Goal: Task Accomplishment & Management: Manage account settings

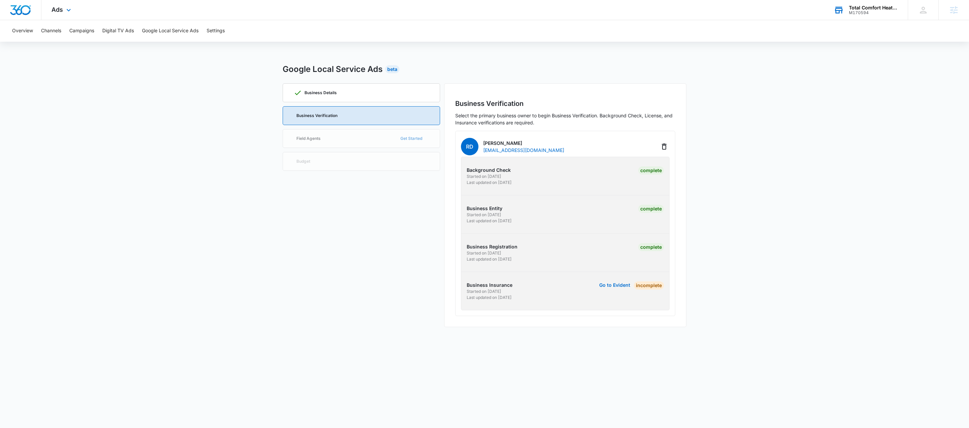
click at [860, 9] on div "Total Comfort Heating and Cooling" at bounding box center [873, 7] width 49 height 5
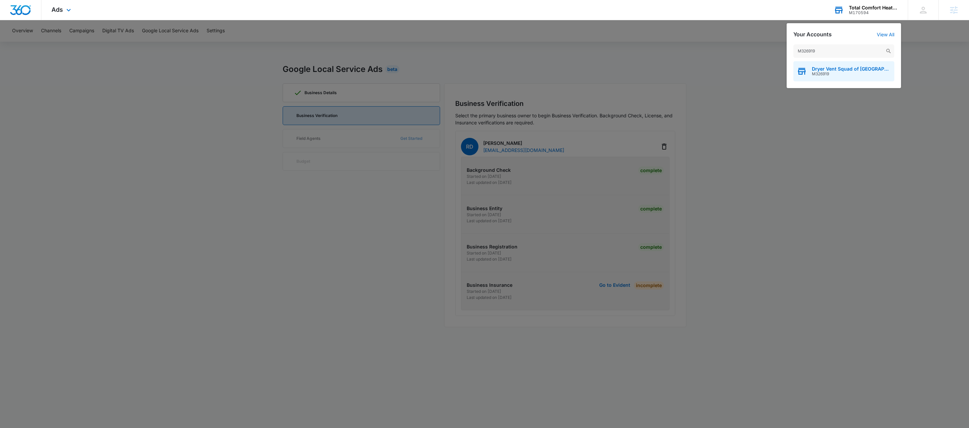
type input "M326919"
click at [833, 76] on span "M326919" at bounding box center [851, 74] width 79 height 5
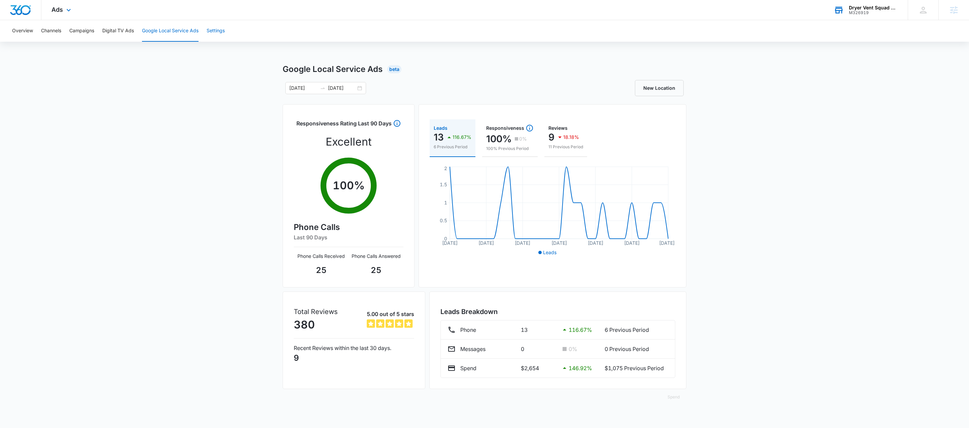
click at [217, 36] on button "Settings" at bounding box center [216, 31] width 18 height 22
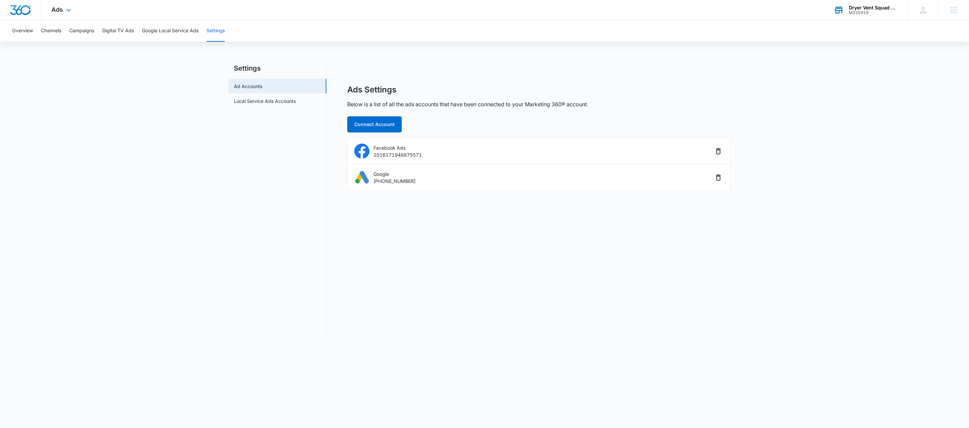
click at [692, 116] on div "Ads Settings Below is a list of all the ads accounts that have been connected t…" at bounding box center [539, 138] width 384 height 106
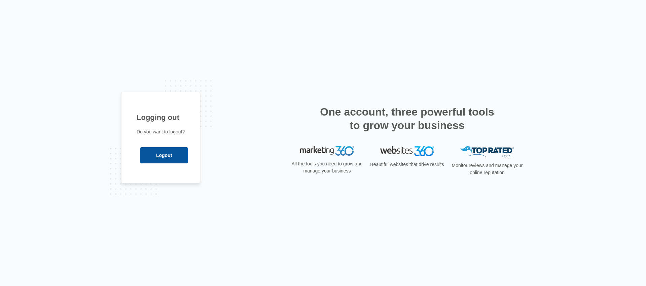
click at [159, 148] on input "Logout" at bounding box center [164, 155] width 48 height 16
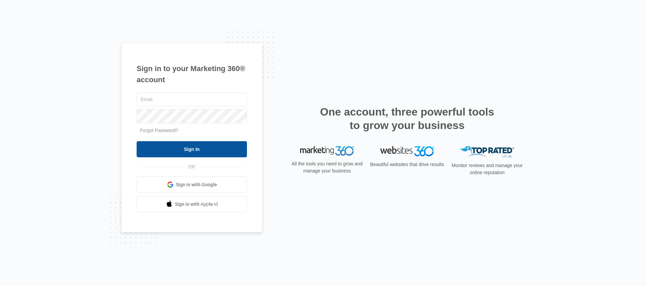
type input "andy.wilczek@madwire.com"
click at [191, 153] on input "Sign In" at bounding box center [192, 149] width 110 height 16
type input "[PERSON_NAME][EMAIL_ADDRESS][PERSON_NAME][DOMAIN_NAME]"
click at [201, 154] on input "Sign In" at bounding box center [192, 149] width 110 height 16
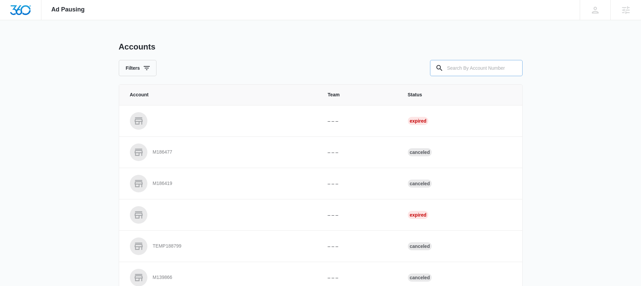
click at [479, 69] on input "text" at bounding box center [476, 68] width 93 height 16
paste input "M326919"
type input "M326919"
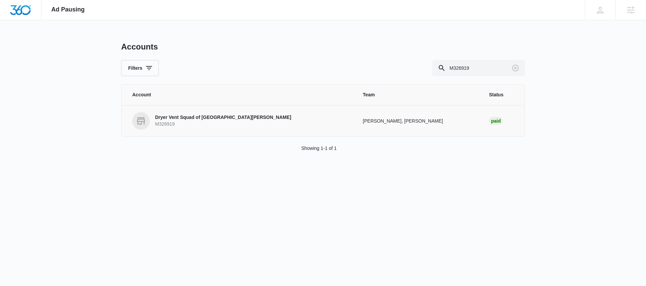
click at [188, 120] on p "Dryer Vent Squad of Fort Collins" at bounding box center [223, 117] width 136 height 7
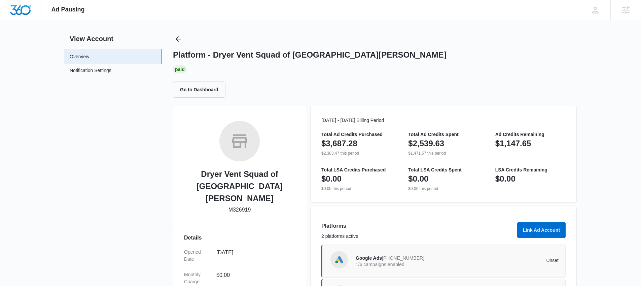
scroll to position [132, 0]
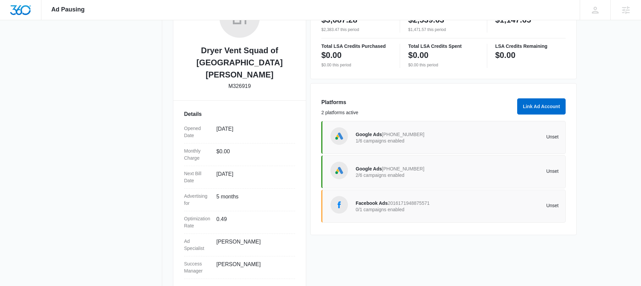
click at [407, 142] on p "1/6 campaigns enabled" at bounding box center [407, 140] width 102 height 5
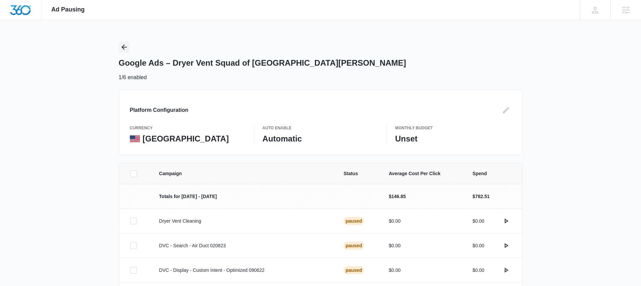
click at [125, 48] on icon "Back" at bounding box center [124, 47] width 8 height 8
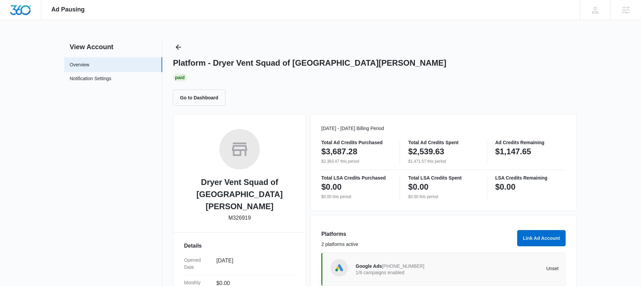
click at [485, 102] on div "Go to Dashboard" at bounding box center [375, 98] width 404 height 16
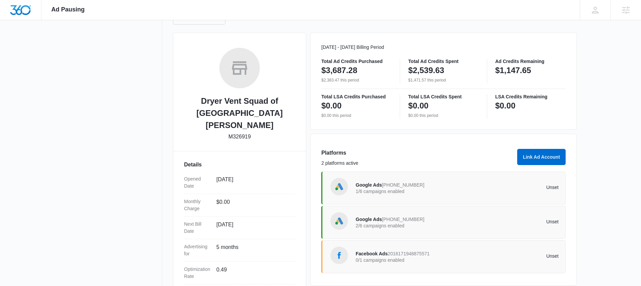
scroll to position [132, 0]
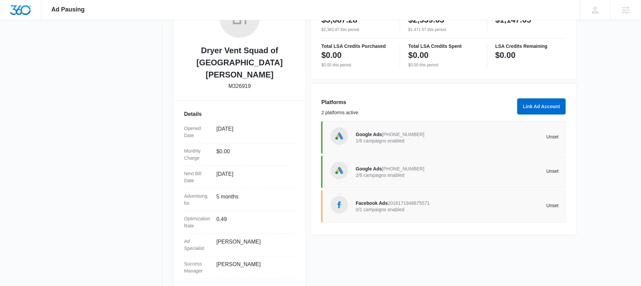
click at [430, 173] on p "2/6 campaigns enabled" at bounding box center [407, 175] width 102 height 5
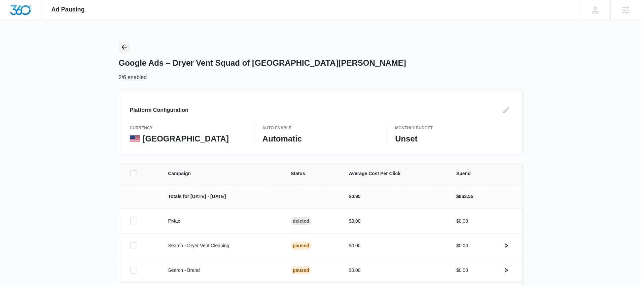
click at [127, 47] on icon "Back" at bounding box center [124, 47] width 8 height 8
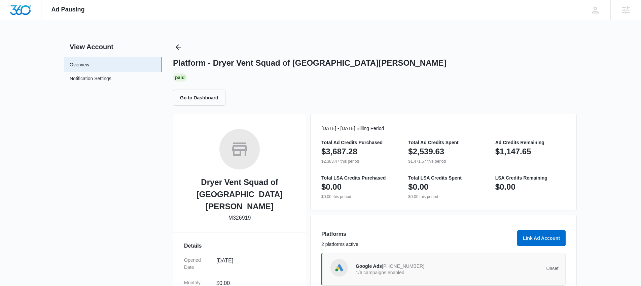
scroll to position [132, 0]
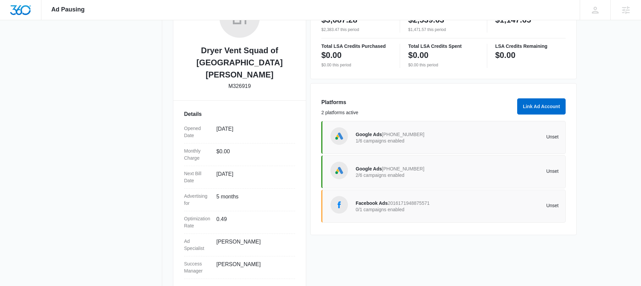
click at [362, 171] on span "Google Ads" at bounding box center [369, 168] width 26 height 5
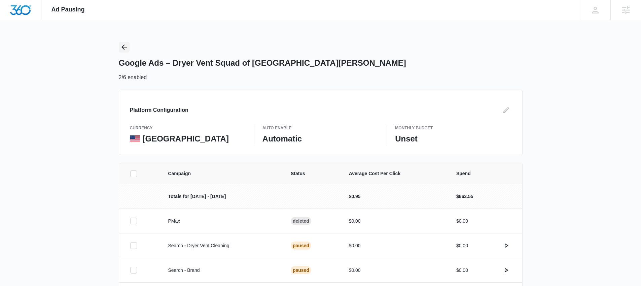
click at [126, 49] on icon "Back" at bounding box center [124, 47] width 8 height 8
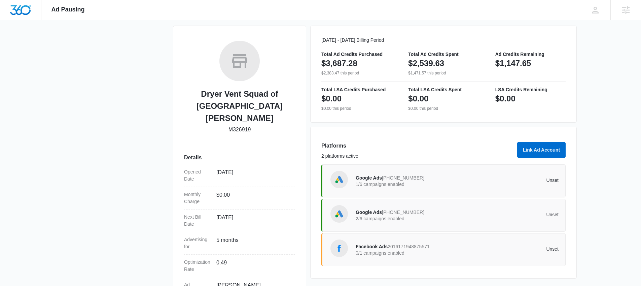
scroll to position [115, 0]
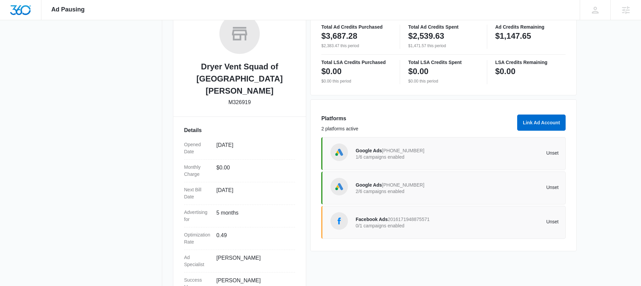
click at [423, 151] on div "Google Ads 833-384-3249 1/6 campaigns enabled" at bounding box center [407, 153] width 102 height 14
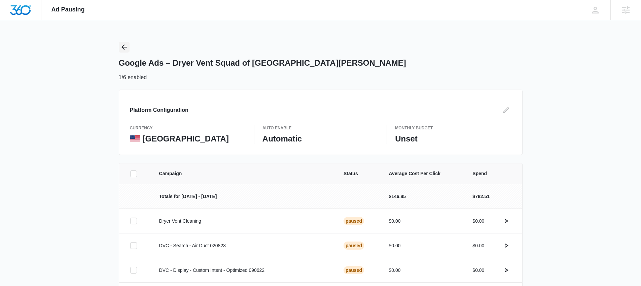
click at [126, 47] on icon "Back" at bounding box center [123, 46] width 5 height 5
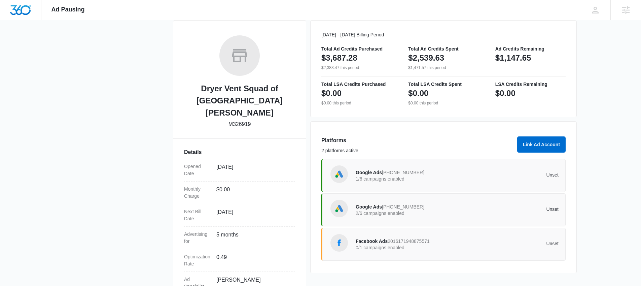
scroll to position [132, 0]
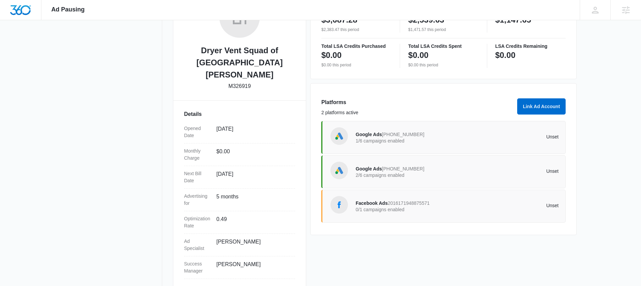
click at [382, 167] on span "[PHONE_NUMBER]" at bounding box center [403, 168] width 42 height 5
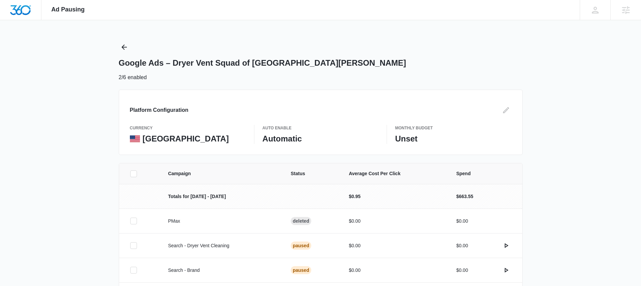
click at [130, 48] on div "Google Ads – Dryer Vent Squad of Fort Collins 2/6 enabled" at bounding box center [321, 62] width 404 height 40
click at [126, 47] on icon "Back" at bounding box center [124, 47] width 8 height 8
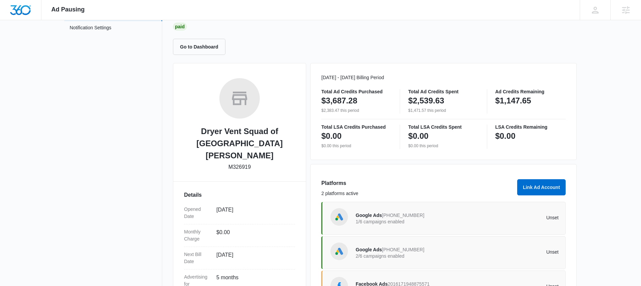
scroll to position [107, 0]
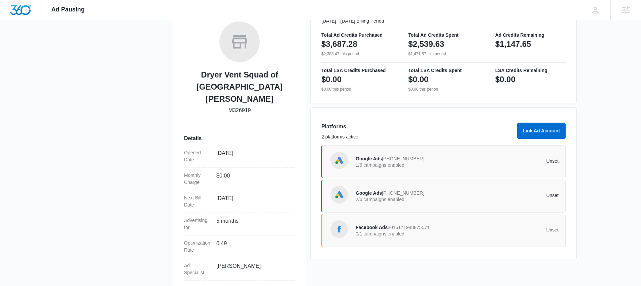
click at [422, 162] on div "Google Ads 833-384-3249 1/6 campaigns enabled" at bounding box center [407, 161] width 102 height 14
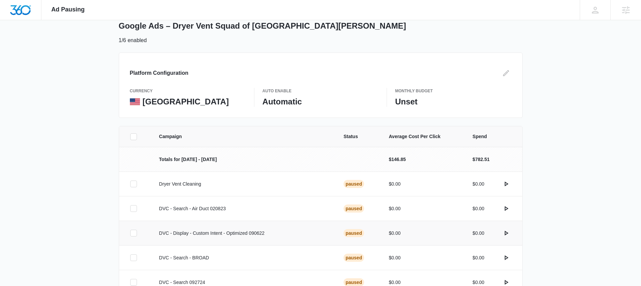
scroll to position [102, 0]
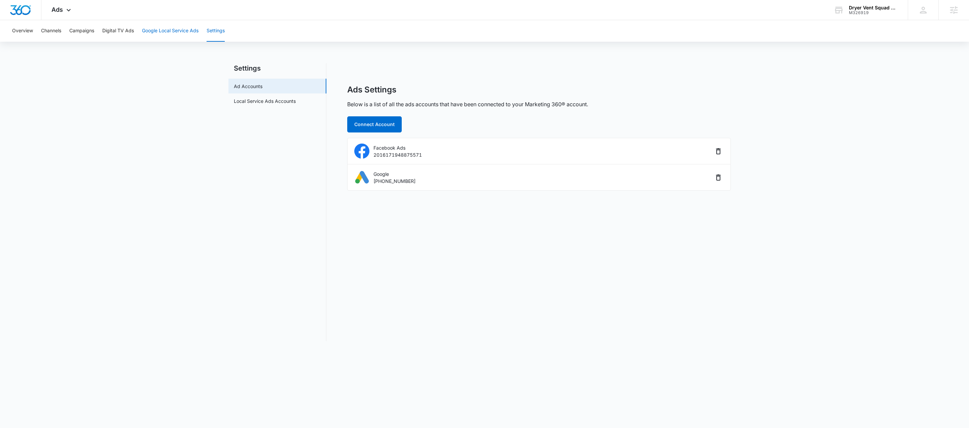
click at [184, 32] on button "Google Local Service Ads" at bounding box center [170, 31] width 57 height 22
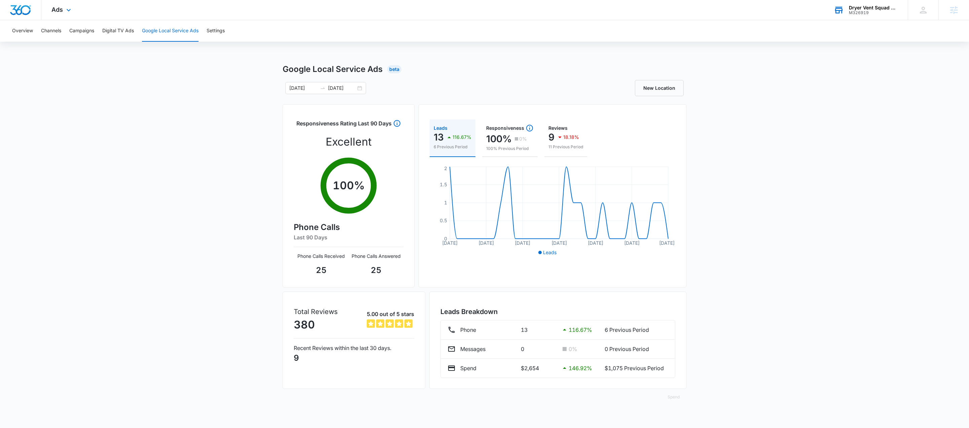
click at [862, 15] on div "Dryer Vent Squad of Fort Collins M326919 Your Accounts View All" at bounding box center [866, 10] width 84 height 20
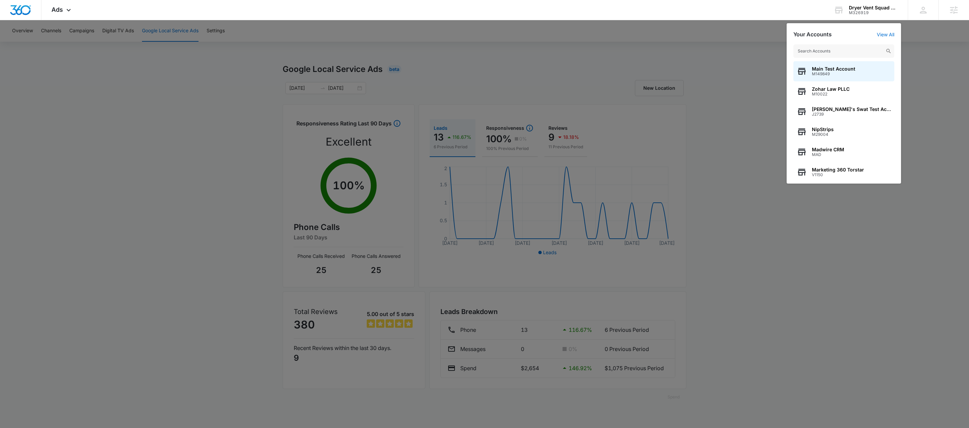
click at [170, 101] on div at bounding box center [484, 214] width 969 height 428
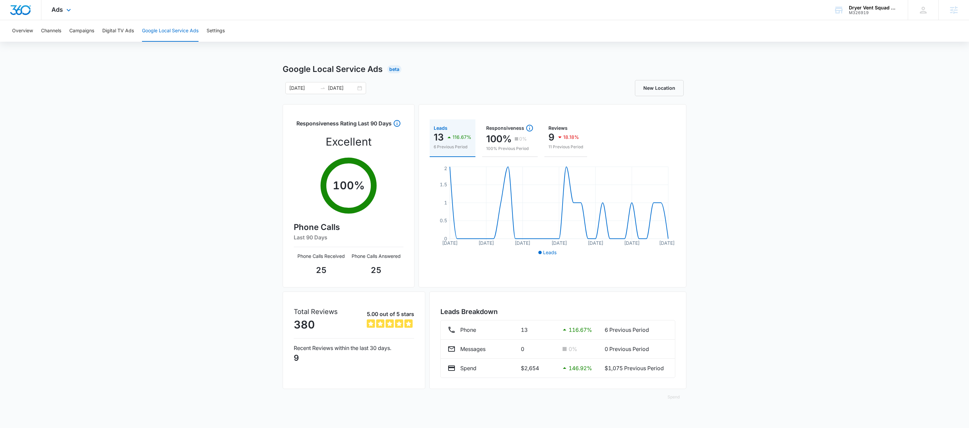
click at [73, 10] on div "Ads Apps Reputation Websites Forms CRM Email Social Shop Payments Content Ads I…" at bounding box center [61, 10] width 41 height 20
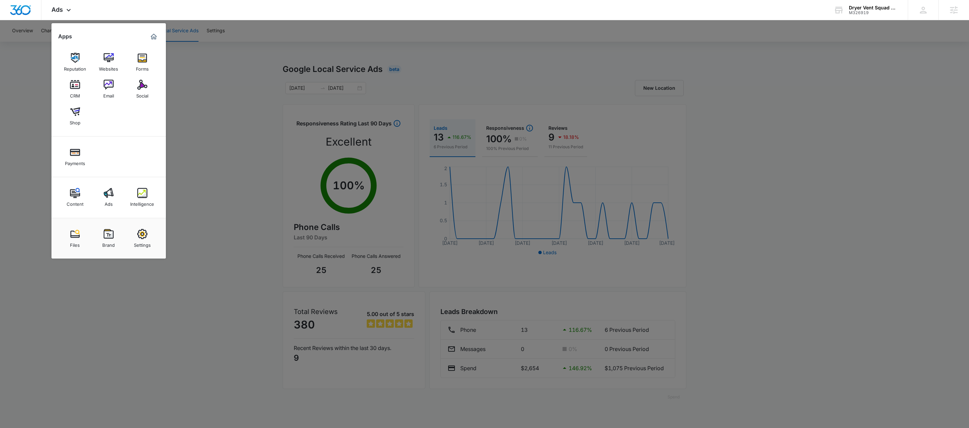
click at [143, 236] on img at bounding box center [142, 234] width 10 height 10
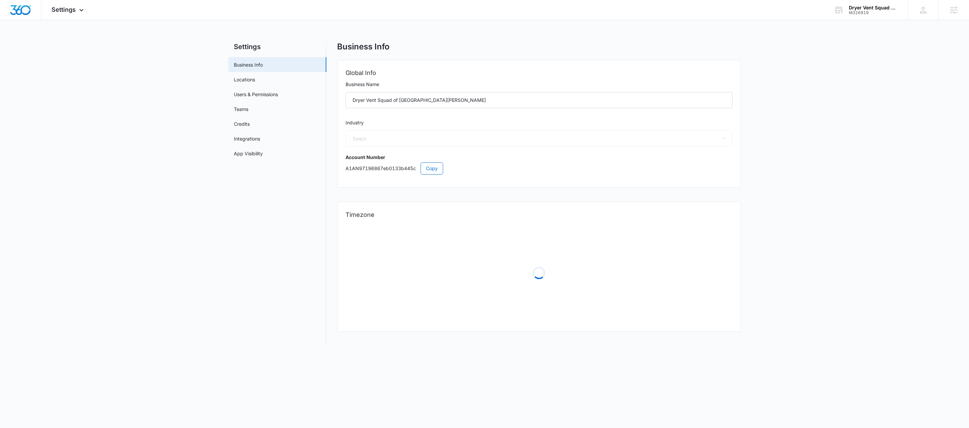
select select "47"
select select "US"
select select "America/Denver"
click at [75, 7] on span "Settings" at bounding box center [63, 9] width 24 height 7
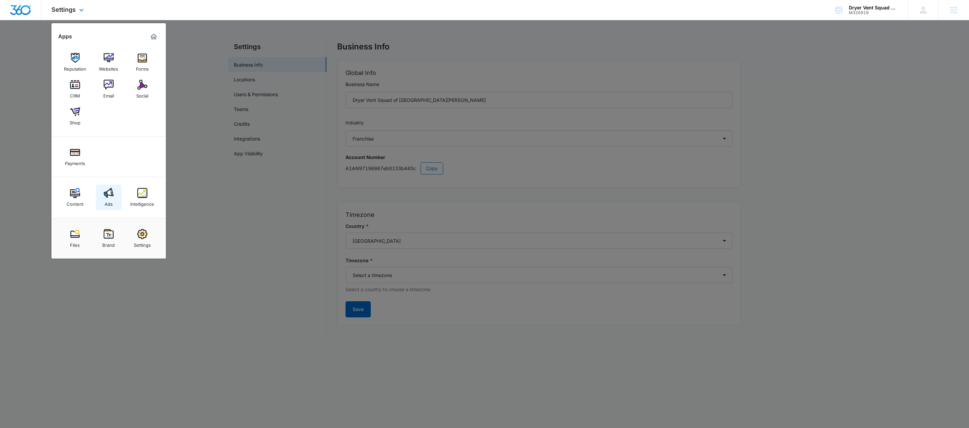
click at [109, 194] on img at bounding box center [109, 193] width 10 height 10
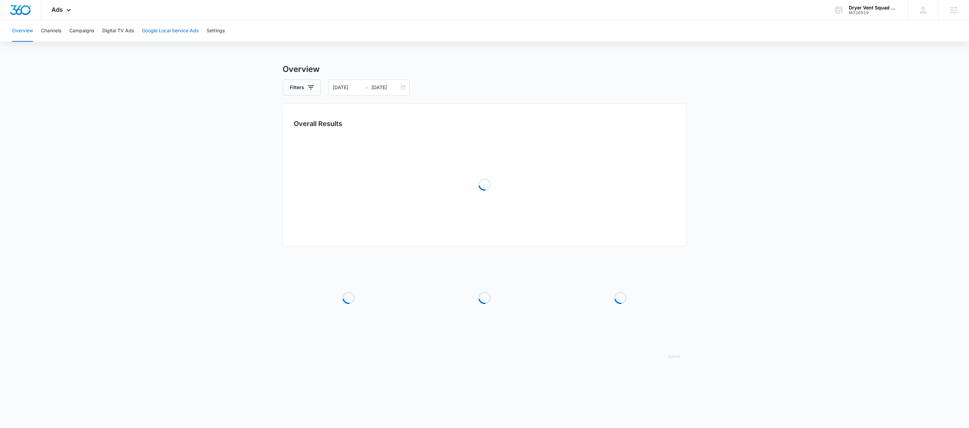
click at [180, 32] on button "Google Local Service Ads" at bounding box center [170, 31] width 57 height 22
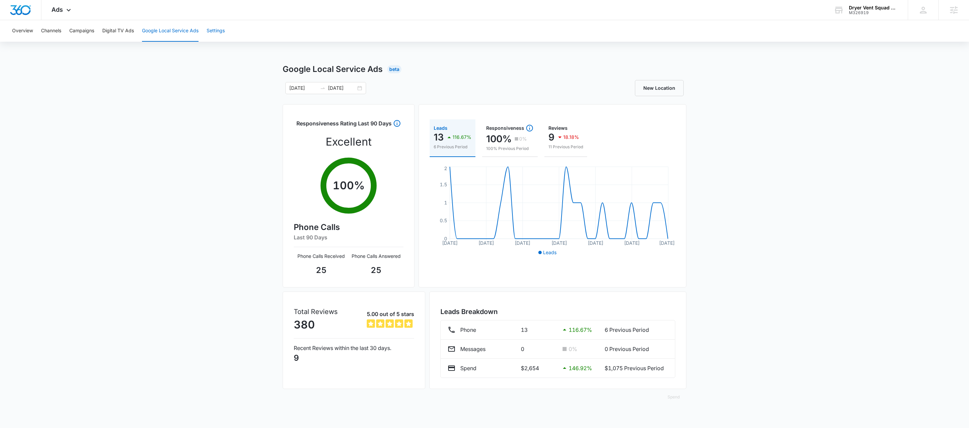
click at [215, 33] on button "Settings" at bounding box center [216, 31] width 18 height 22
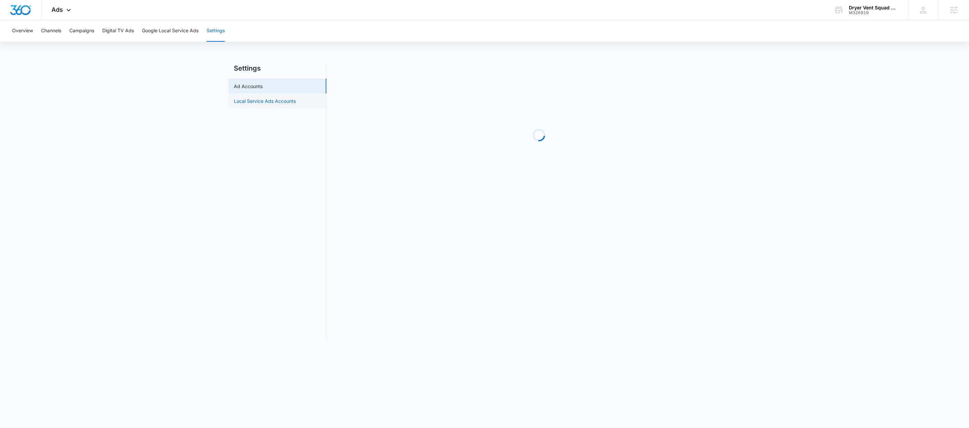
click at [273, 99] on link "Local Service Ads Accounts" at bounding box center [265, 101] width 62 height 7
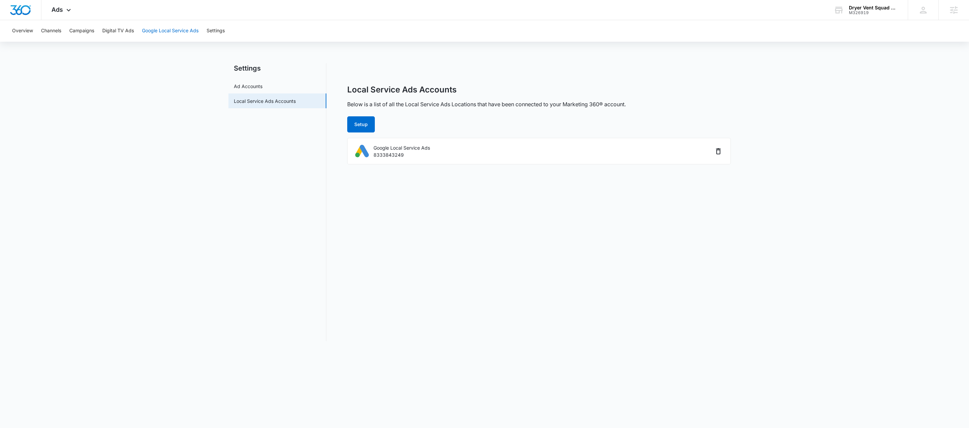
click at [176, 29] on button "Google Local Service Ads" at bounding box center [170, 31] width 57 height 22
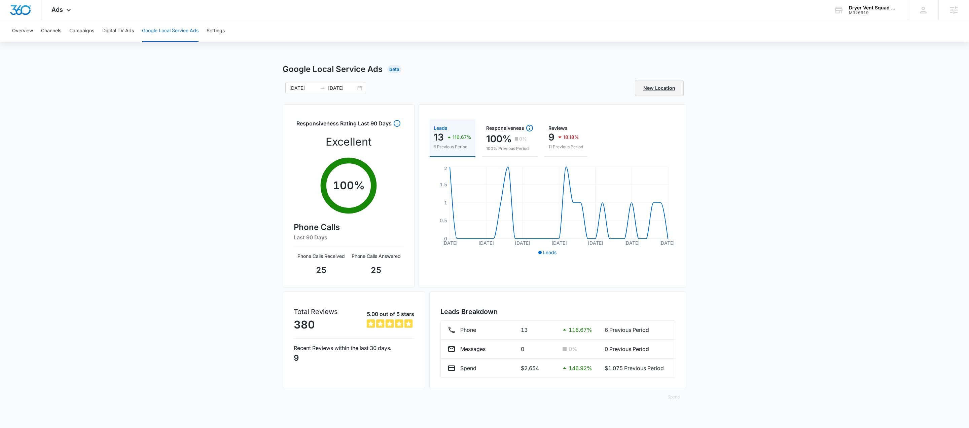
click at [669, 90] on link "New Location" at bounding box center [659, 88] width 49 height 16
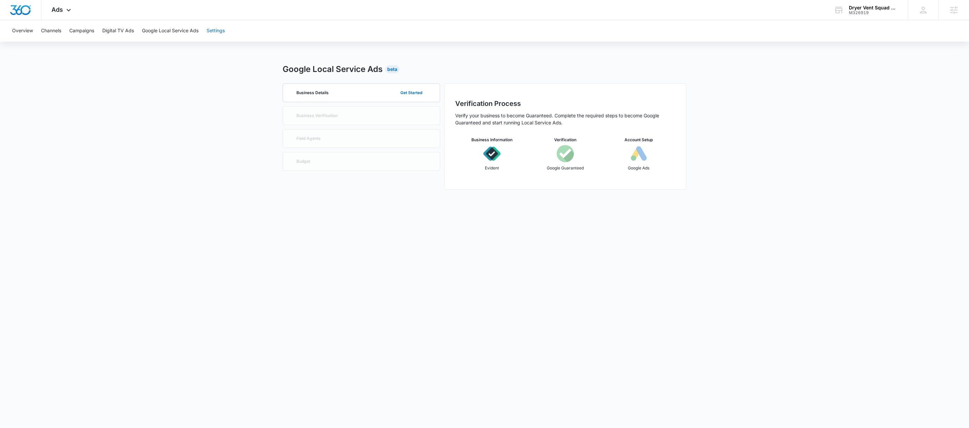
click at [219, 31] on button "Settings" at bounding box center [216, 31] width 18 height 22
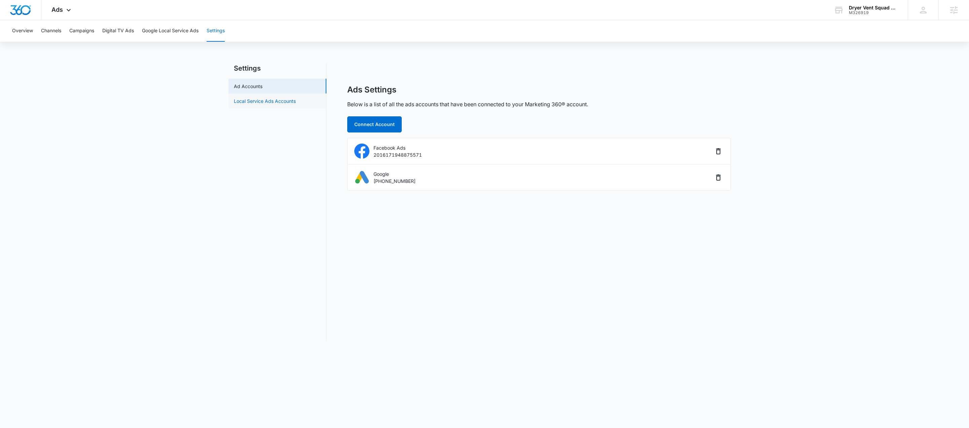
click at [261, 98] on link "Local Service Ads Accounts" at bounding box center [265, 101] width 62 height 7
click at [67, 9] on icon at bounding box center [69, 12] width 8 height 8
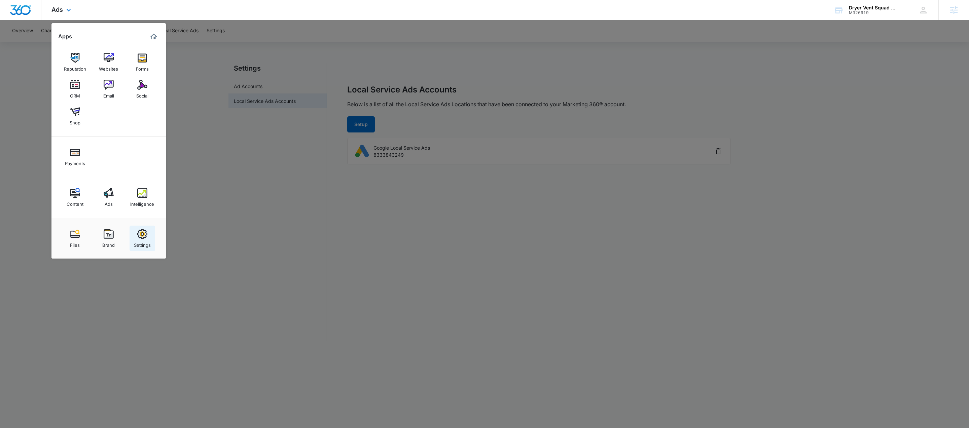
click at [143, 241] on div "Settings" at bounding box center [142, 243] width 17 height 9
select select "47"
select select "US"
select select "America/Denver"
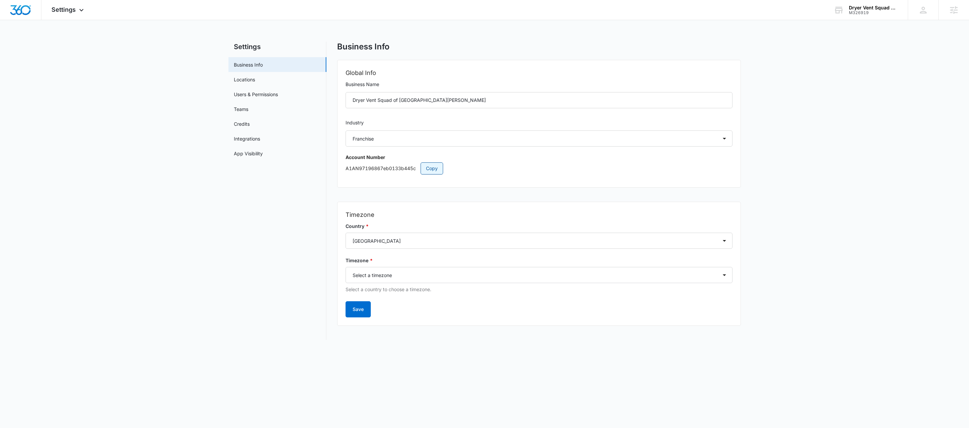
click at [429, 173] on button "Copy" at bounding box center [432, 169] width 23 height 12
click at [428, 169] on span "Copy" at bounding box center [432, 168] width 12 height 7
click at [866, 13] on div "M326919" at bounding box center [873, 12] width 49 height 5
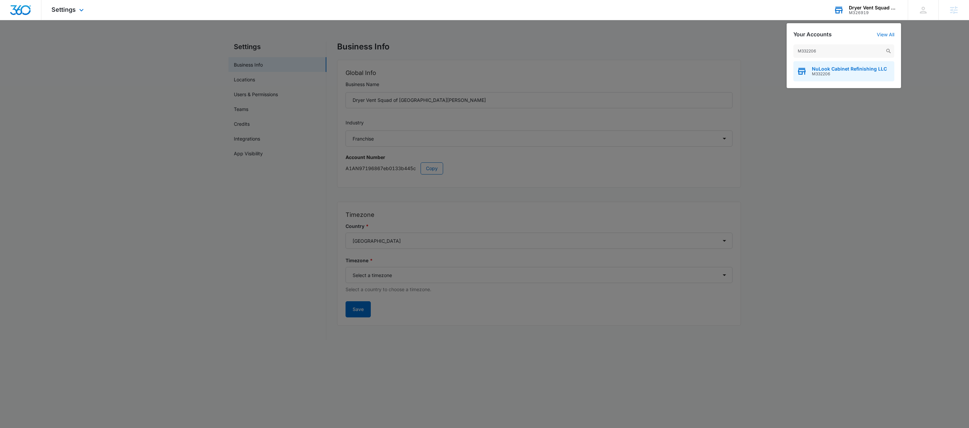
type input "M332206"
click at [830, 75] on span "M332206" at bounding box center [849, 74] width 75 height 5
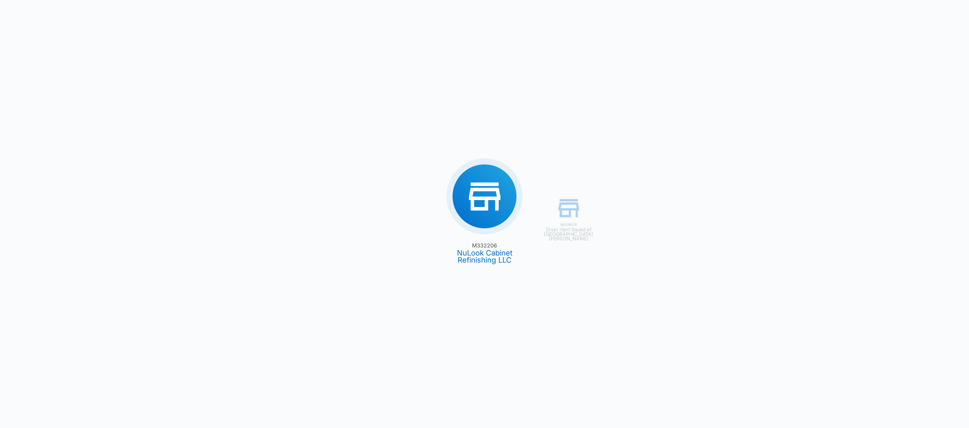
click at [785, 311] on div "M326919 Dryer Vent Squad of Fort Collins M332206 NuLook Cabinet Refinishing LLC" at bounding box center [484, 214] width 969 height 428
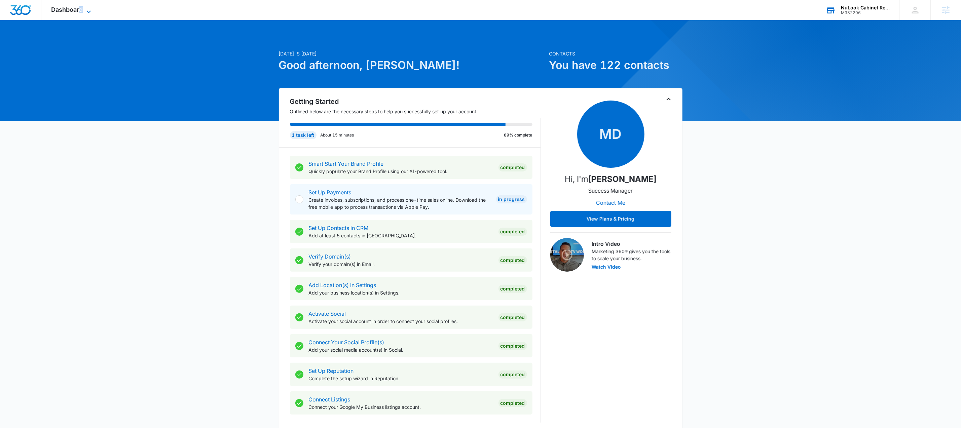
click at [82, 7] on span "Dashboard" at bounding box center [67, 9] width 32 height 7
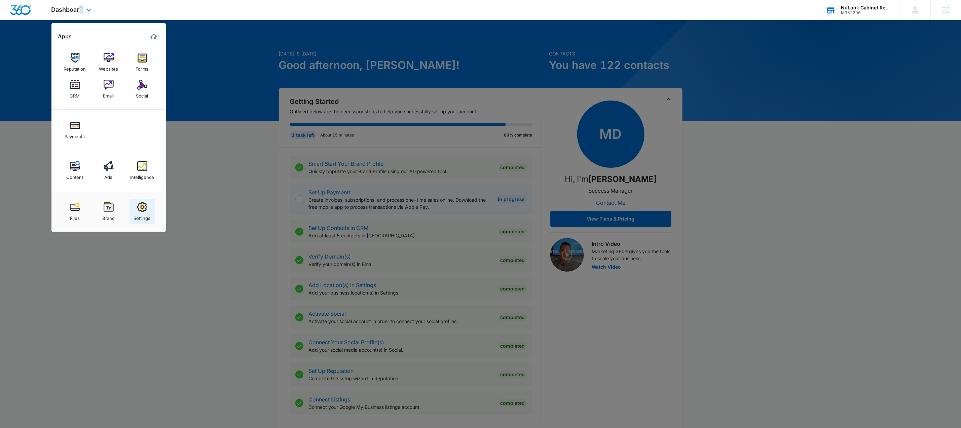
click at [136, 217] on div "Settings" at bounding box center [142, 216] width 17 height 9
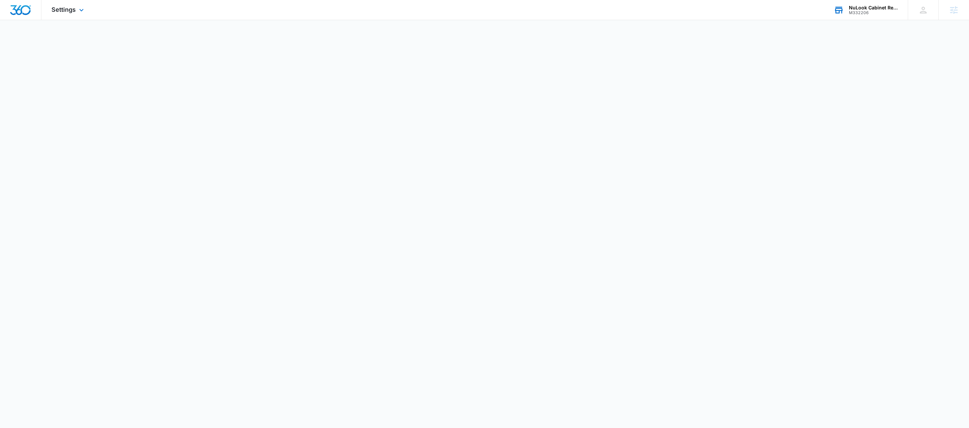
select select "9"
select select "US"
select select "America/New_York"
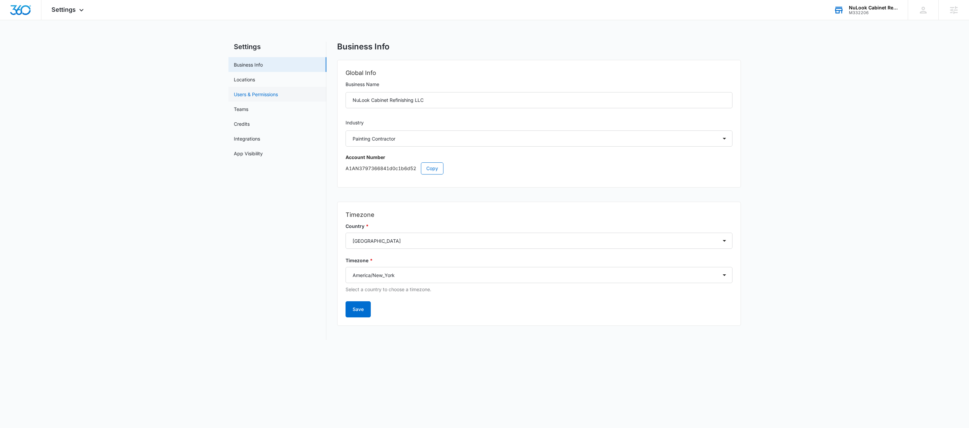
click at [238, 96] on link "Users & Permissions" at bounding box center [256, 94] width 44 height 7
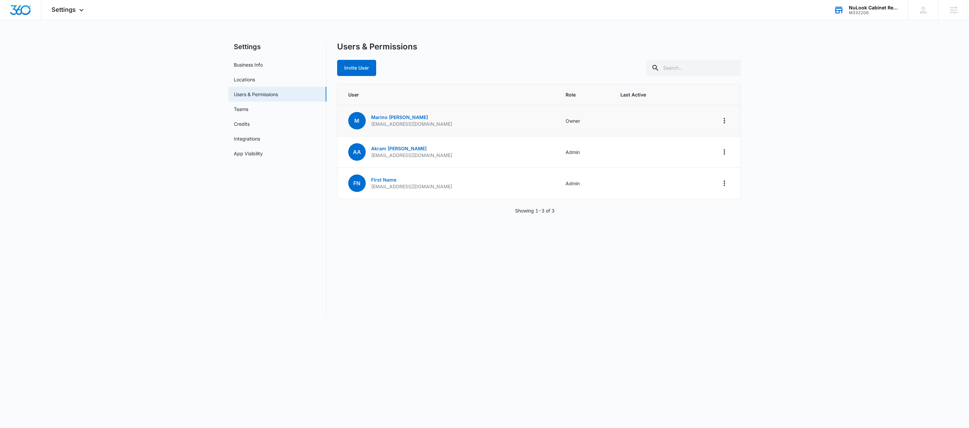
drag, startPoint x: 459, startPoint y: 124, endPoint x: 372, endPoint y: 125, distance: 86.5
click at [372, 125] on td "M Marino Ramirez Marino@nulookcabinetrefinishing.com" at bounding box center [448, 120] width 220 height 31
copy p "Marino@nulookcabinetrefinishing.com"
drag, startPoint x: 439, startPoint y: 156, endPoint x: 372, endPoint y: 158, distance: 67.0
click at [372, 158] on td "AA Akram Ali akramfiverr001@gmail.com" at bounding box center [448, 152] width 220 height 31
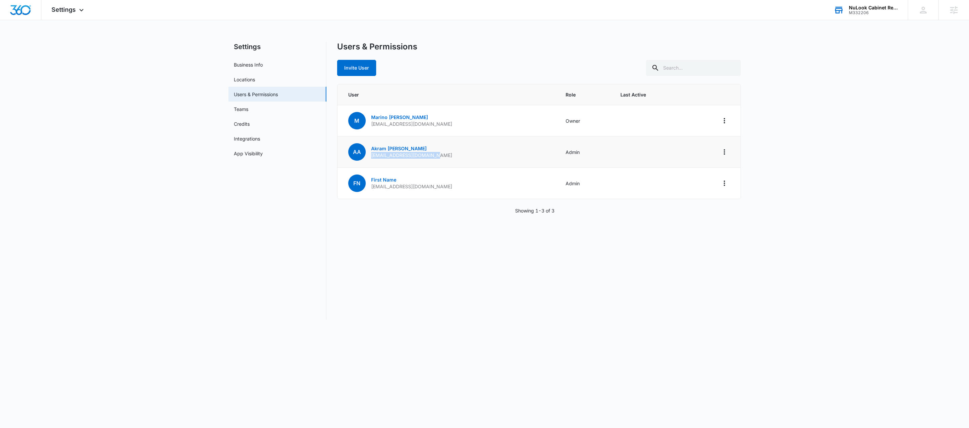
copy p "akramfiverr001@gmail.com"
click at [426, 191] on div "FN First Name magerkurthsheri@yahoo.com" at bounding box center [400, 183] width 104 height 17
drag, startPoint x: 437, startPoint y: 188, endPoint x: 373, endPoint y: 189, distance: 65.0
click at [373, 189] on td "FN First Name magerkurthsheri@yahoo.com" at bounding box center [448, 183] width 220 height 31
copy p "magerkurthsheri@yahoo.com"
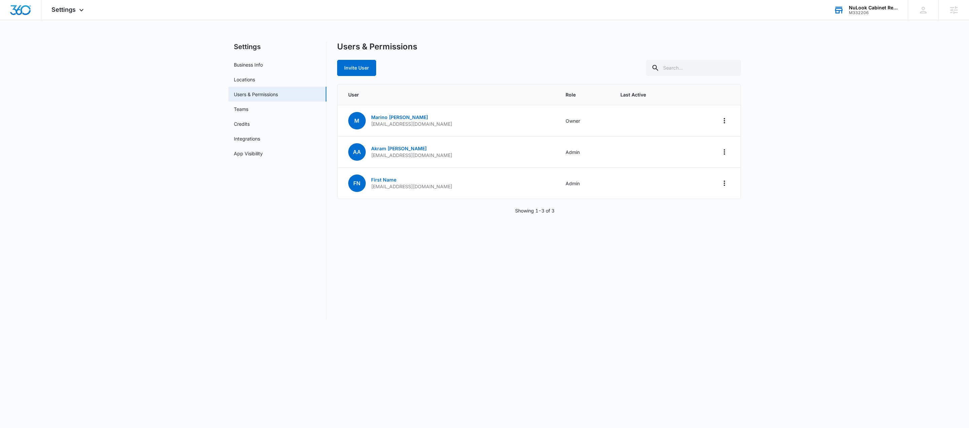
click at [864, 11] on div "M332206" at bounding box center [873, 12] width 49 height 5
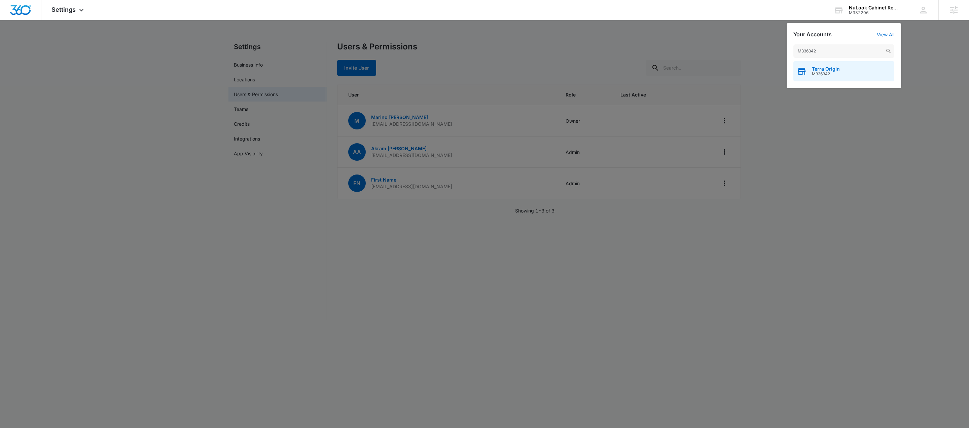
type input "M336342"
click at [838, 76] on span "M336342" at bounding box center [826, 74] width 28 height 5
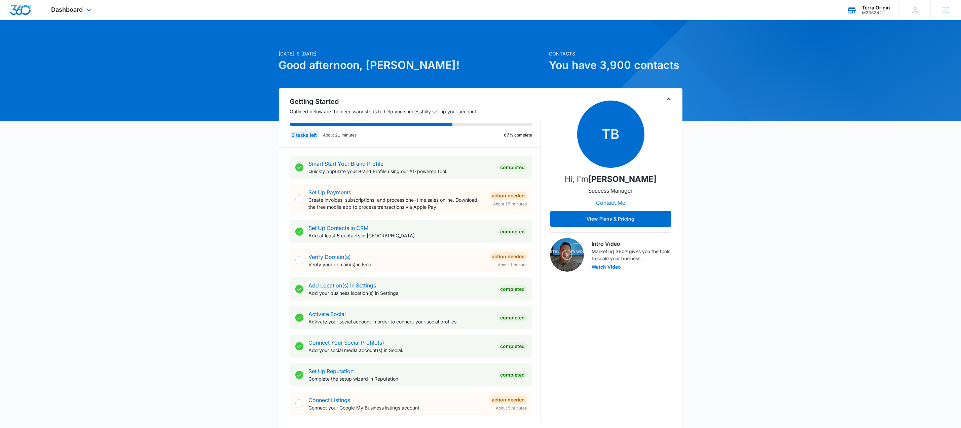
click at [875, 11] on div "M336342" at bounding box center [877, 12] width 28 height 5
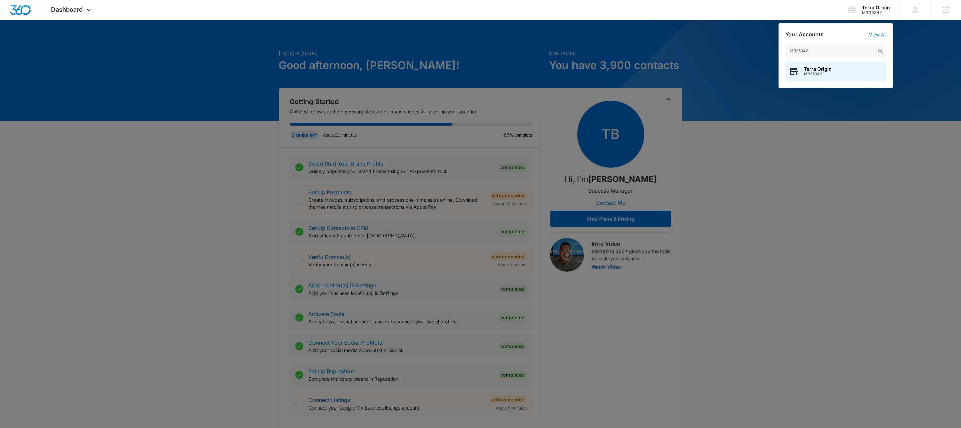
type input "M336342"
click at [826, 72] on span "M336342" at bounding box center [818, 74] width 28 height 5
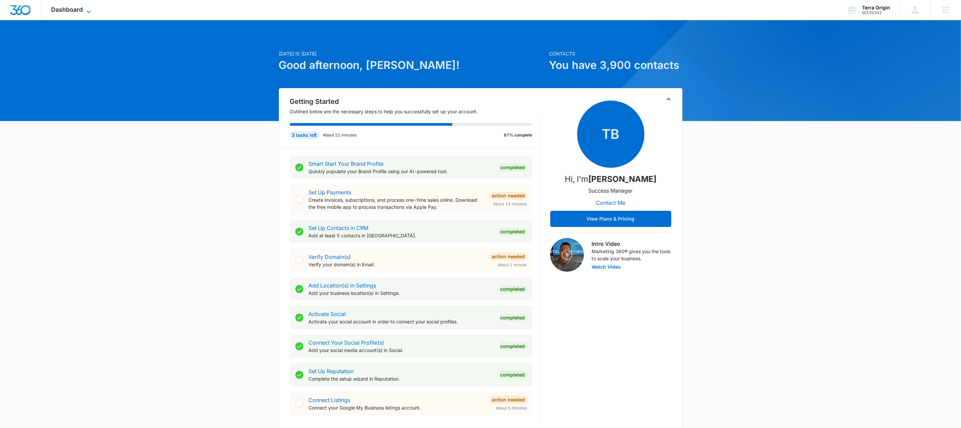
click at [83, 11] on span "Dashboard" at bounding box center [67, 9] width 32 height 7
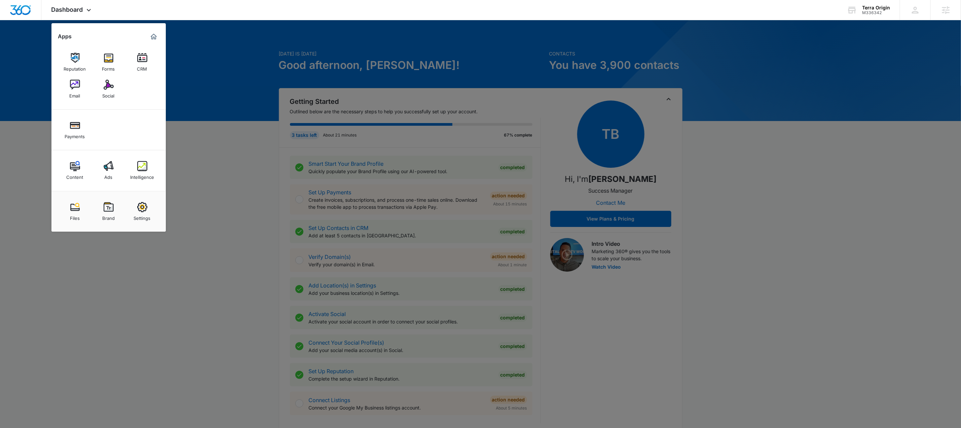
click at [104, 87] on img at bounding box center [109, 85] width 10 height 10
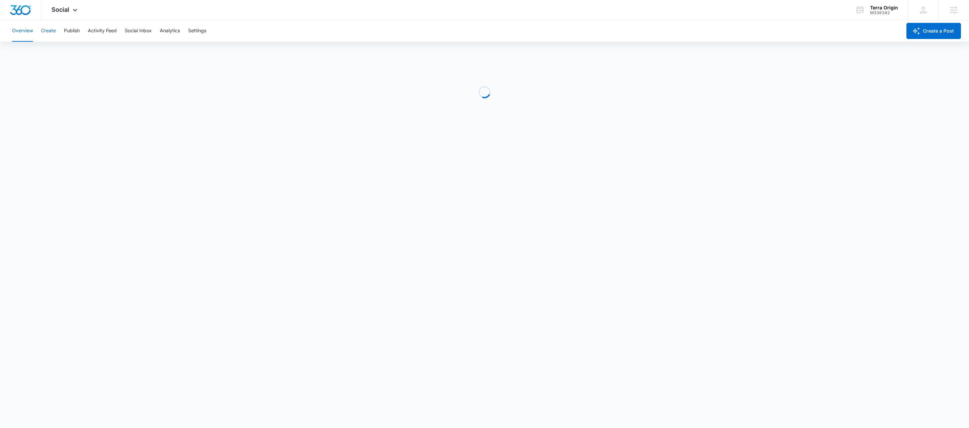
click at [52, 33] on button "Create" at bounding box center [48, 31] width 15 height 22
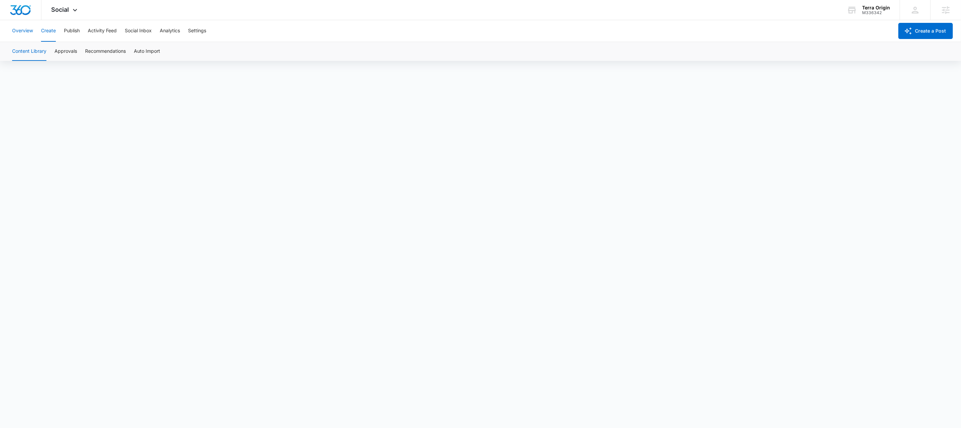
click at [31, 33] on button "Overview" at bounding box center [22, 31] width 21 height 22
click at [50, 31] on button "Create" at bounding box center [48, 31] width 15 height 22
click at [65, 33] on button "Publish" at bounding box center [72, 31] width 16 height 22
click at [197, 31] on button "Settings" at bounding box center [197, 31] width 18 height 22
click at [80, 33] on button "Publish" at bounding box center [72, 31] width 16 height 22
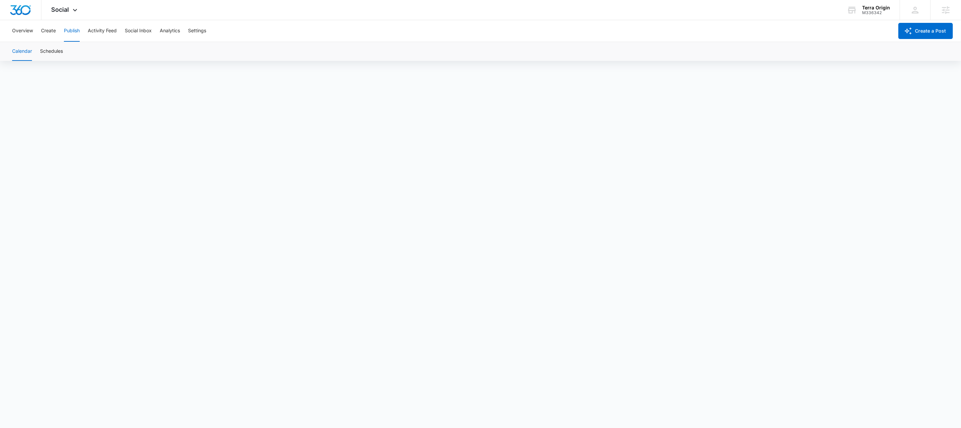
scroll to position [5, 0]
click at [104, 32] on button "Activity Feed" at bounding box center [102, 31] width 29 height 22
click at [195, 35] on button "Settings" at bounding box center [197, 31] width 18 height 22
click at [108, 32] on button "Activity Feed" at bounding box center [102, 31] width 29 height 22
click at [199, 33] on button "Settings" at bounding box center [197, 31] width 18 height 22
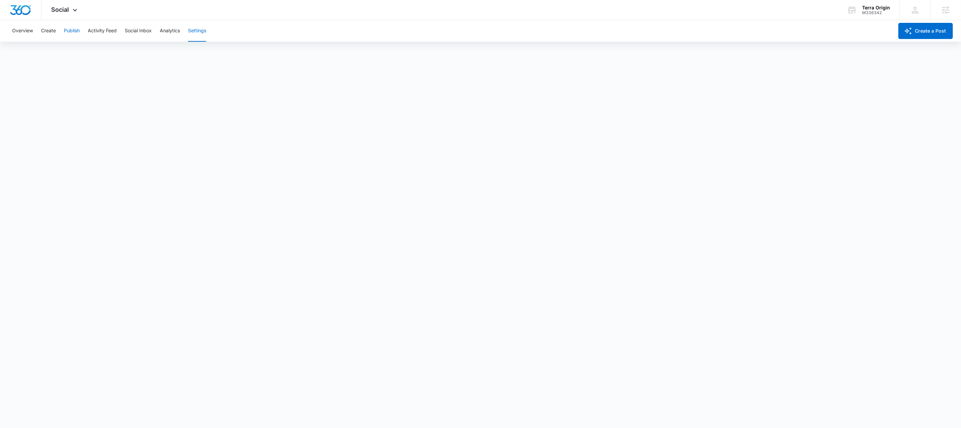
click at [79, 32] on button "Publish" at bounding box center [72, 31] width 16 height 22
click at [205, 32] on button "Settings" at bounding box center [197, 31] width 18 height 22
click at [104, 31] on button "Activity Feed" at bounding box center [102, 31] width 29 height 22
click at [300, 51] on div "Recent Posts Direct Messages Mentions Social Listening" at bounding box center [480, 51] width 945 height 19
click at [58, 35] on div "Overview Create Publish Activity Feed Social Inbox Analytics Settings" at bounding box center [451, 31] width 886 height 22
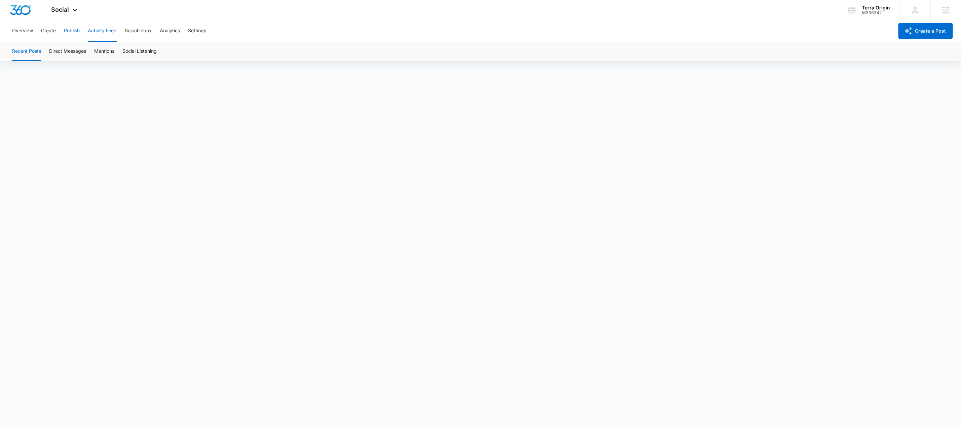
click at [74, 34] on button "Publish" at bounding box center [72, 31] width 16 height 22
click at [49, 32] on button "Create" at bounding box center [48, 31] width 15 height 22
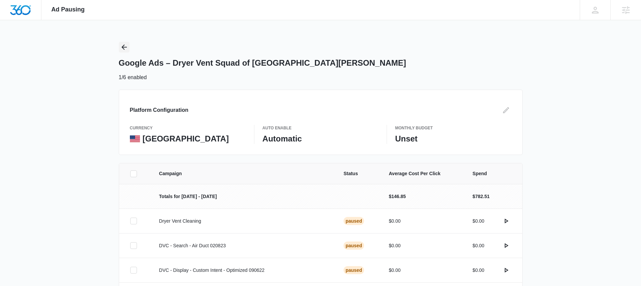
click at [128, 50] on button "Back" at bounding box center [124, 47] width 11 height 11
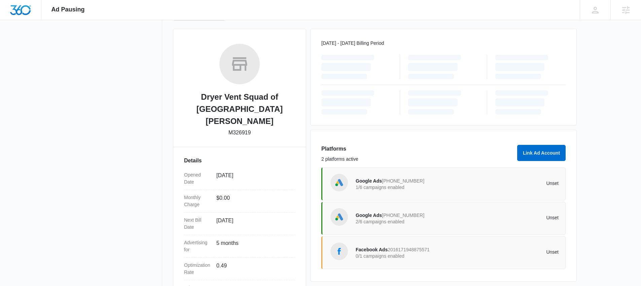
scroll to position [132, 0]
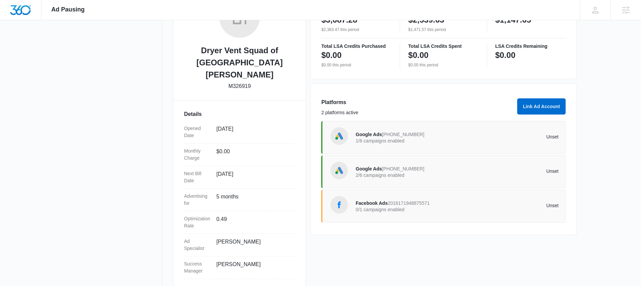
click at [390, 169] on span "[PHONE_NUMBER]" at bounding box center [403, 168] width 42 height 5
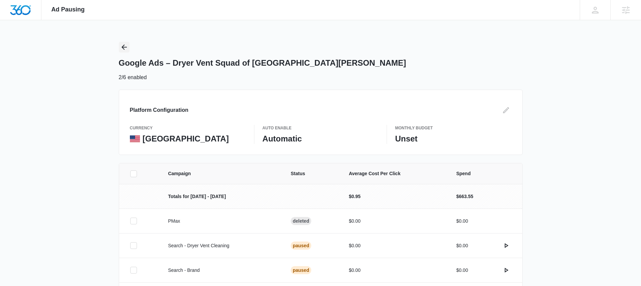
click at [125, 48] on icon "Back" at bounding box center [124, 47] width 8 height 8
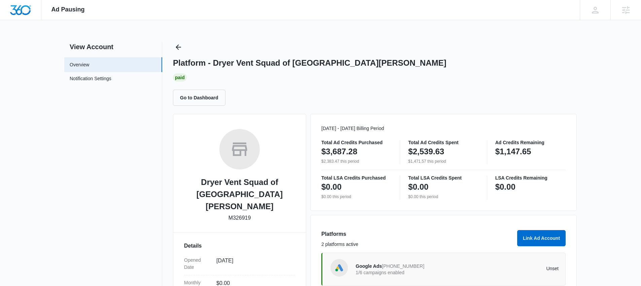
drag, startPoint x: 484, startPoint y: 86, endPoint x: 458, endPoint y: 114, distance: 38.1
click at [484, 86] on div "Platform - Dryer Vent Squad of Fort Collins Paid Go to Dashboard" at bounding box center [375, 74] width 404 height 64
click at [548, 104] on div "Go to Dashboard" at bounding box center [375, 98] width 404 height 16
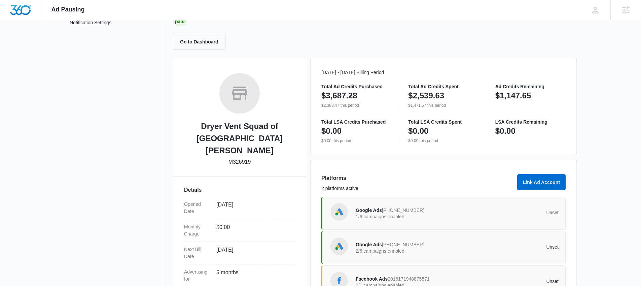
scroll to position [132, 0]
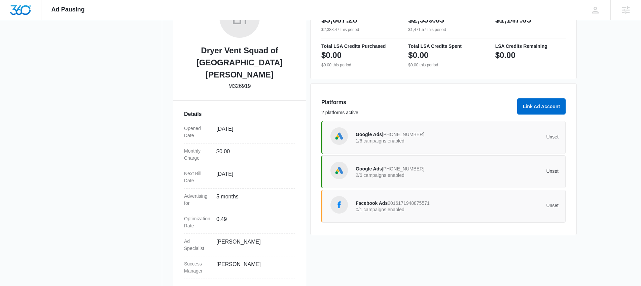
click at [392, 173] on p "2/6 campaigns enabled" at bounding box center [407, 175] width 102 height 5
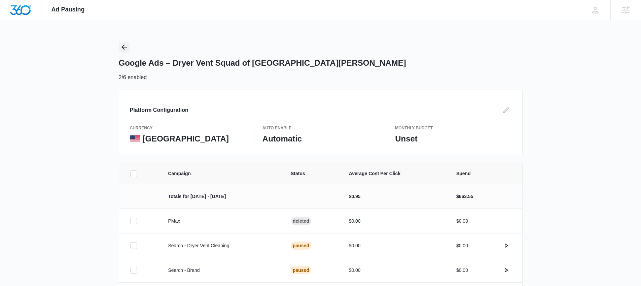
click at [124, 50] on icon "Back" at bounding box center [124, 47] width 8 height 8
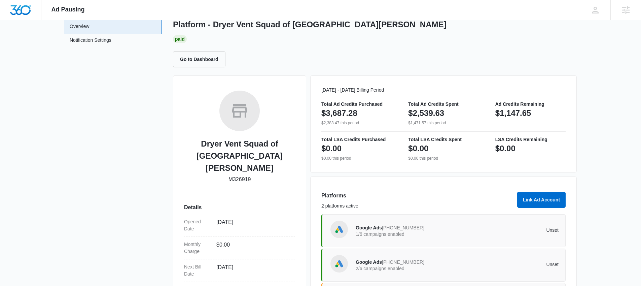
scroll to position [115, 0]
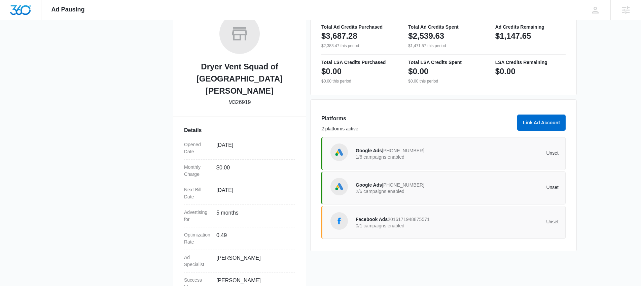
click at [414, 144] on div "Google Ads 833-384-3249 1/6 campaigns enabled Unset" at bounding box center [457, 153] width 203 height 19
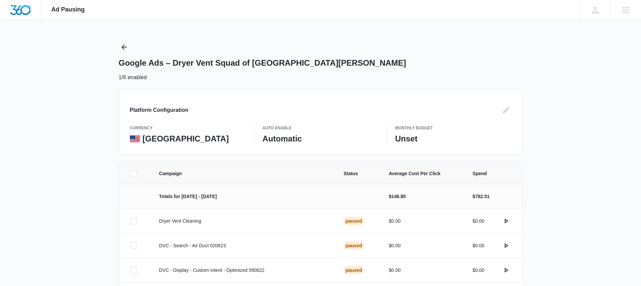
click at [557, 183] on div "Campaign Status Average Cost Per Click Spend Totals for Sep 1 - Sep 30 $146.85 …" at bounding box center [320, 275] width 641 height 224
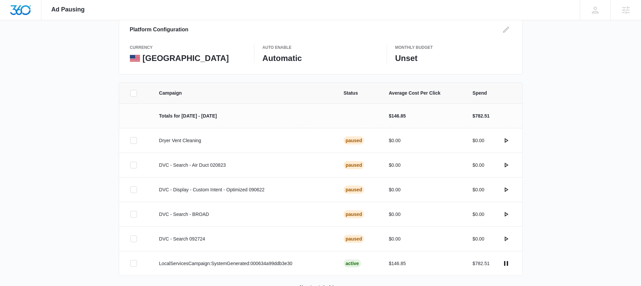
scroll to position [102, 0]
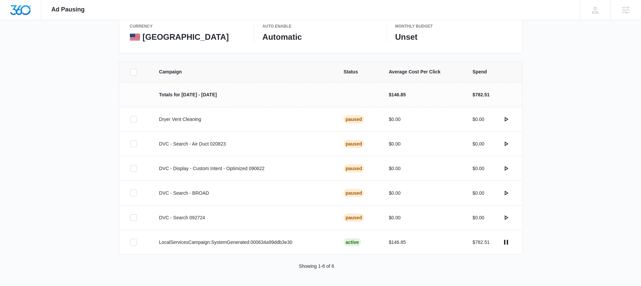
click at [537, 226] on div "Campaign Status Average Cost Per Click Spend Totals for Sep 1 - Sep 30 $146.85 …" at bounding box center [320, 173] width 641 height 224
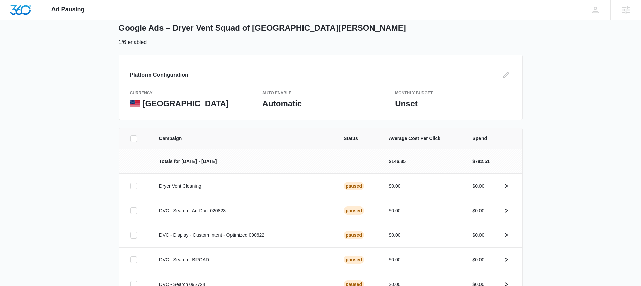
scroll to position [0, 0]
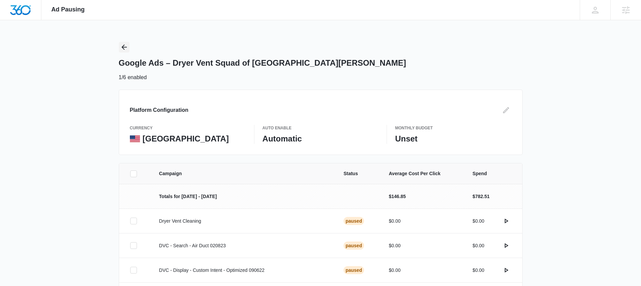
click at [123, 49] on icon "Back" at bounding box center [124, 47] width 8 height 8
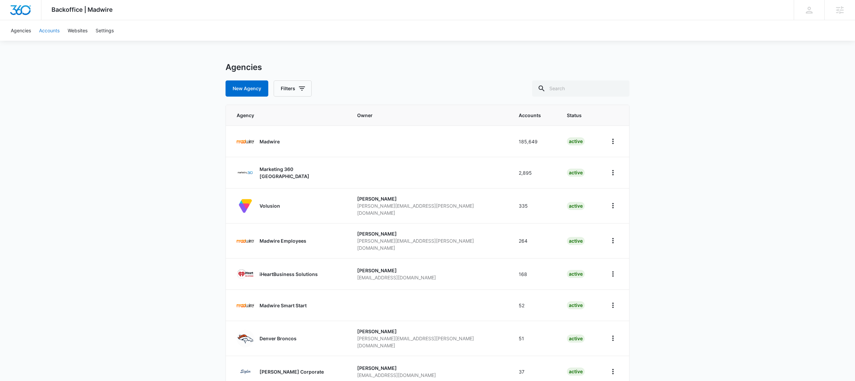
click at [59, 32] on link "Accounts" at bounding box center [49, 30] width 29 height 21
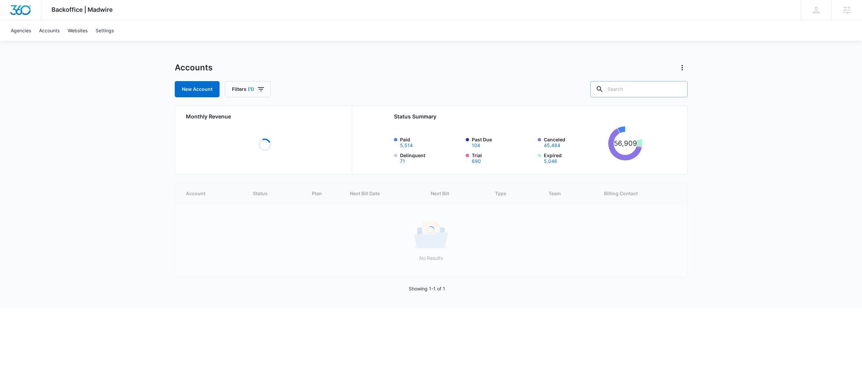
click at [638, 89] on input "text" at bounding box center [638, 89] width 97 height 16
paste input "[URL][DOMAIN_NAME]"
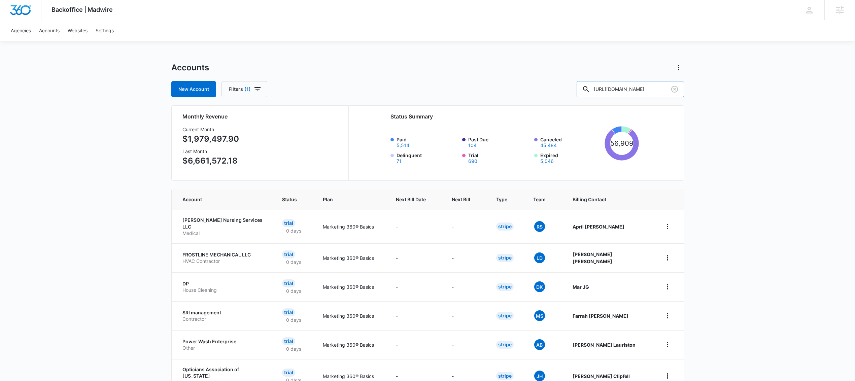
click at [623, 91] on input "[URL][DOMAIN_NAME]" at bounding box center [629, 89] width 107 height 16
type input "M326919"
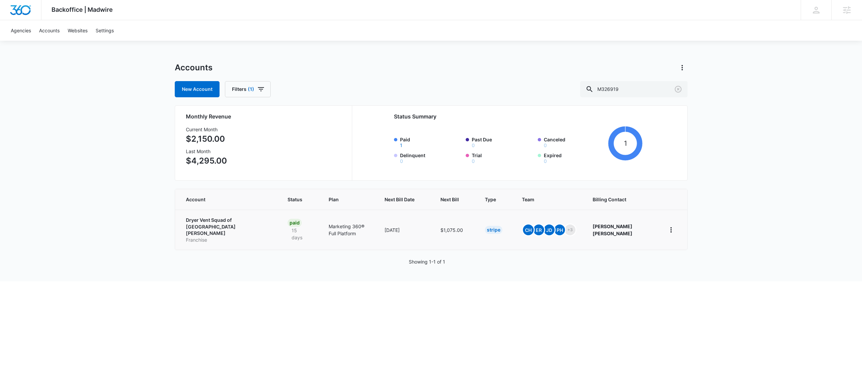
click at [238, 237] on p "Franchise" at bounding box center [229, 240] width 86 height 7
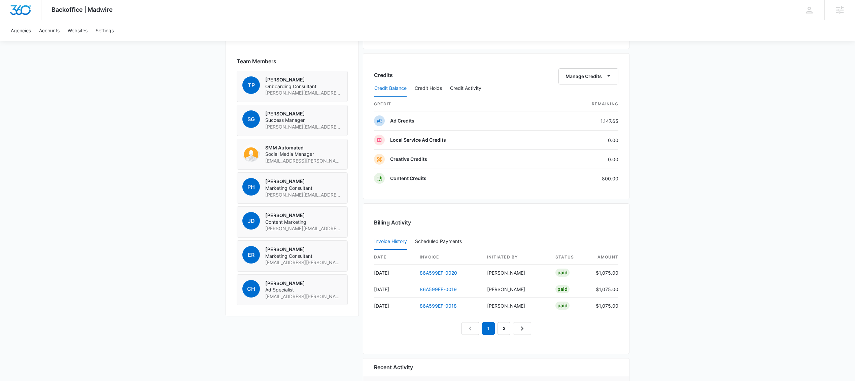
scroll to position [492, 0]
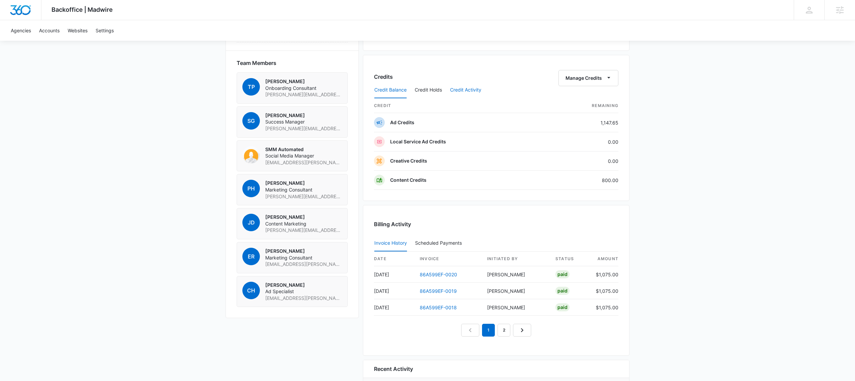
click at [474, 90] on button "Credit Activity" at bounding box center [465, 90] width 31 height 16
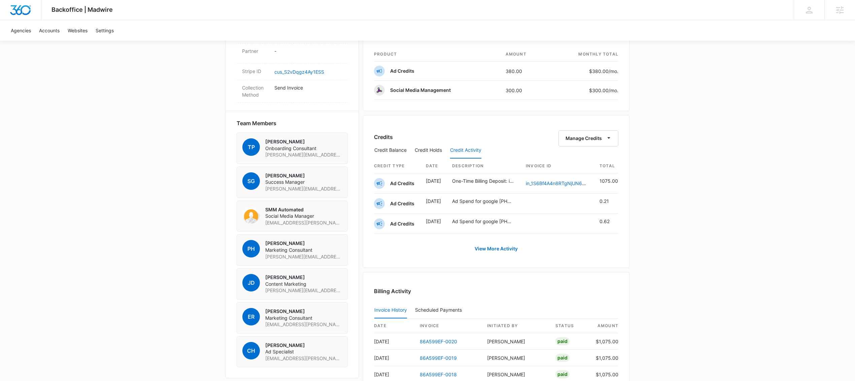
scroll to position [433, 0]
click at [731, 203] on div "Backoffice | Madwire Apps Settings AW [PERSON_NAME] [PERSON_NAME][EMAIL_ADDRESS…" at bounding box center [427, 63] width 855 height 993
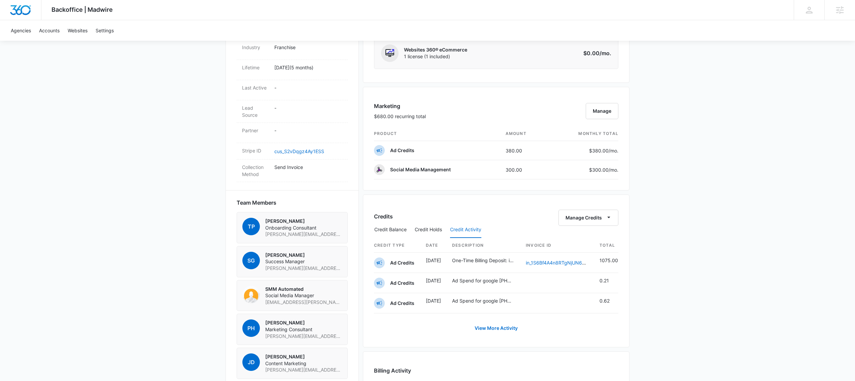
scroll to position [427, 0]
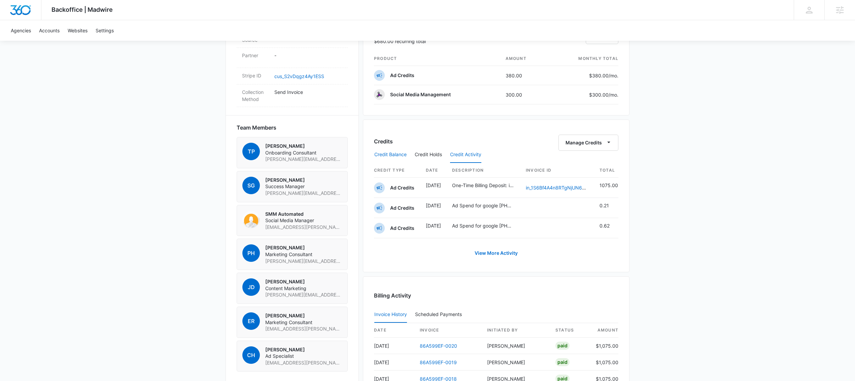
click at [397, 161] on button "Credit Balance" at bounding box center [390, 155] width 32 height 16
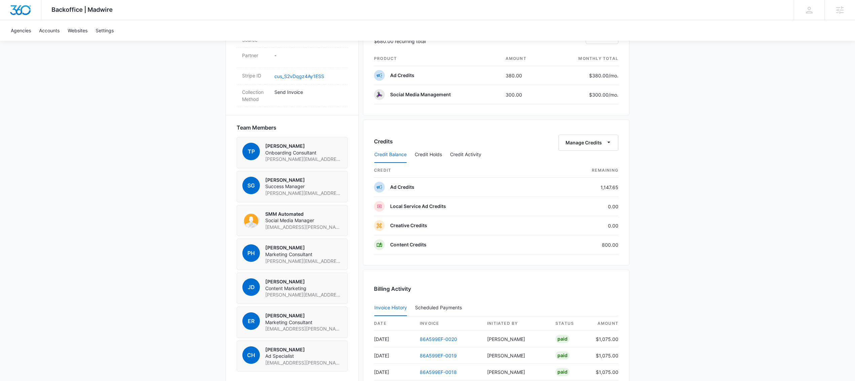
click at [690, 218] on div "Backoffice | Madwire Apps Settings AW [PERSON_NAME] [PERSON_NAME][EMAIL_ADDRESS…" at bounding box center [427, 66] width 855 height 986
